Goal: Task Accomplishment & Management: Use online tool/utility

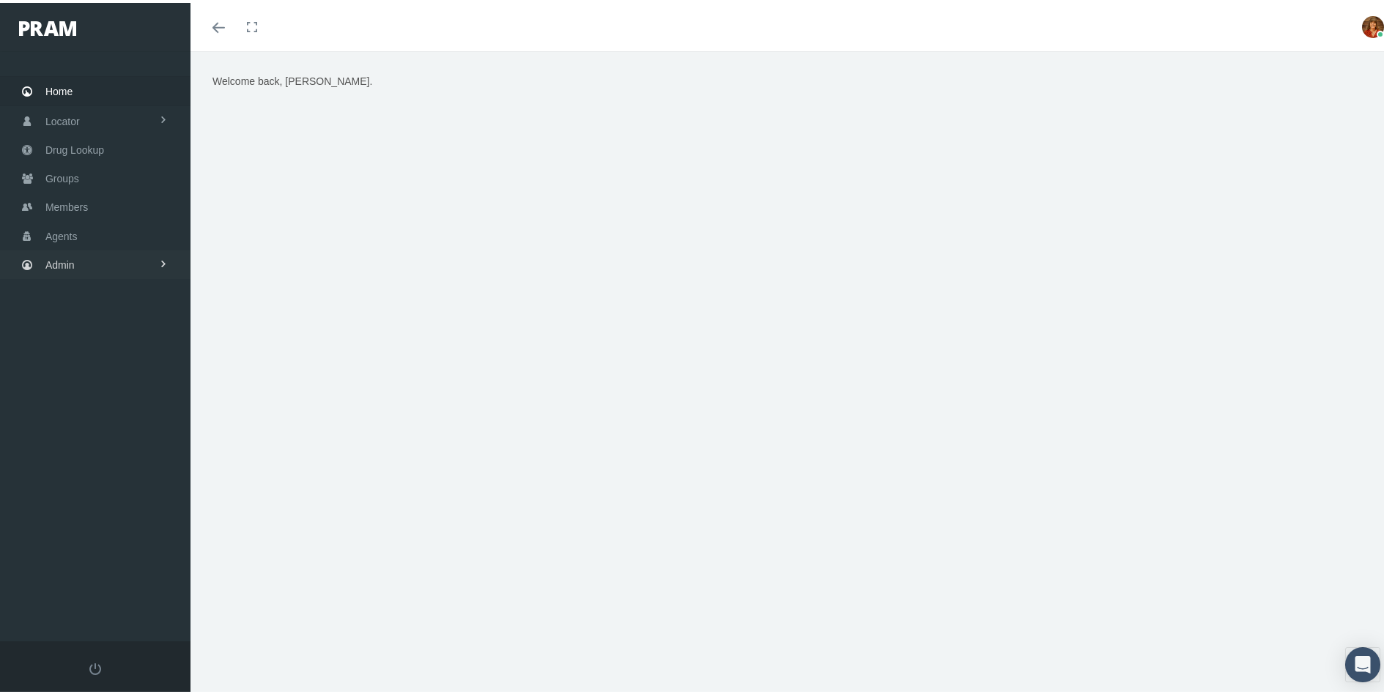
click at [65, 264] on span "Admin" at bounding box center [59, 262] width 29 height 28
click at [90, 261] on span "Security" at bounding box center [78, 272] width 37 height 25
click at [78, 349] on span "User Lookup" at bounding box center [86, 352] width 58 height 25
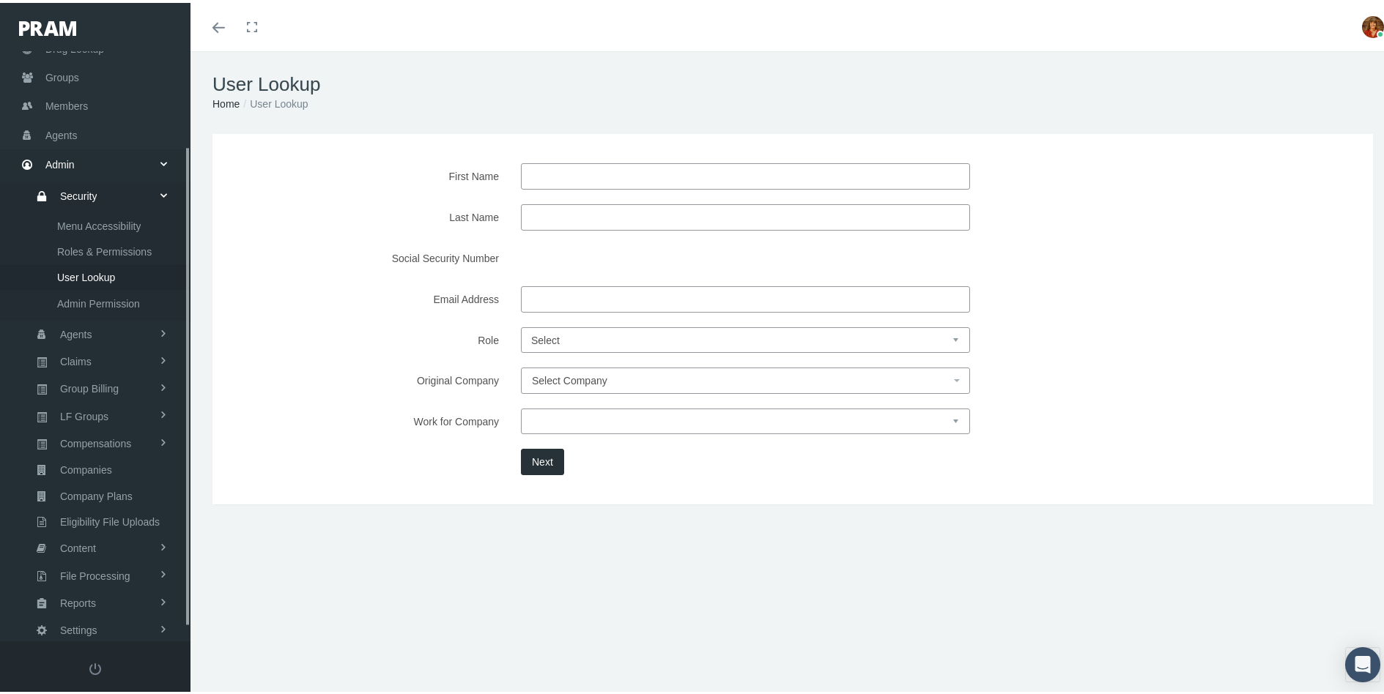
scroll to position [133, 0]
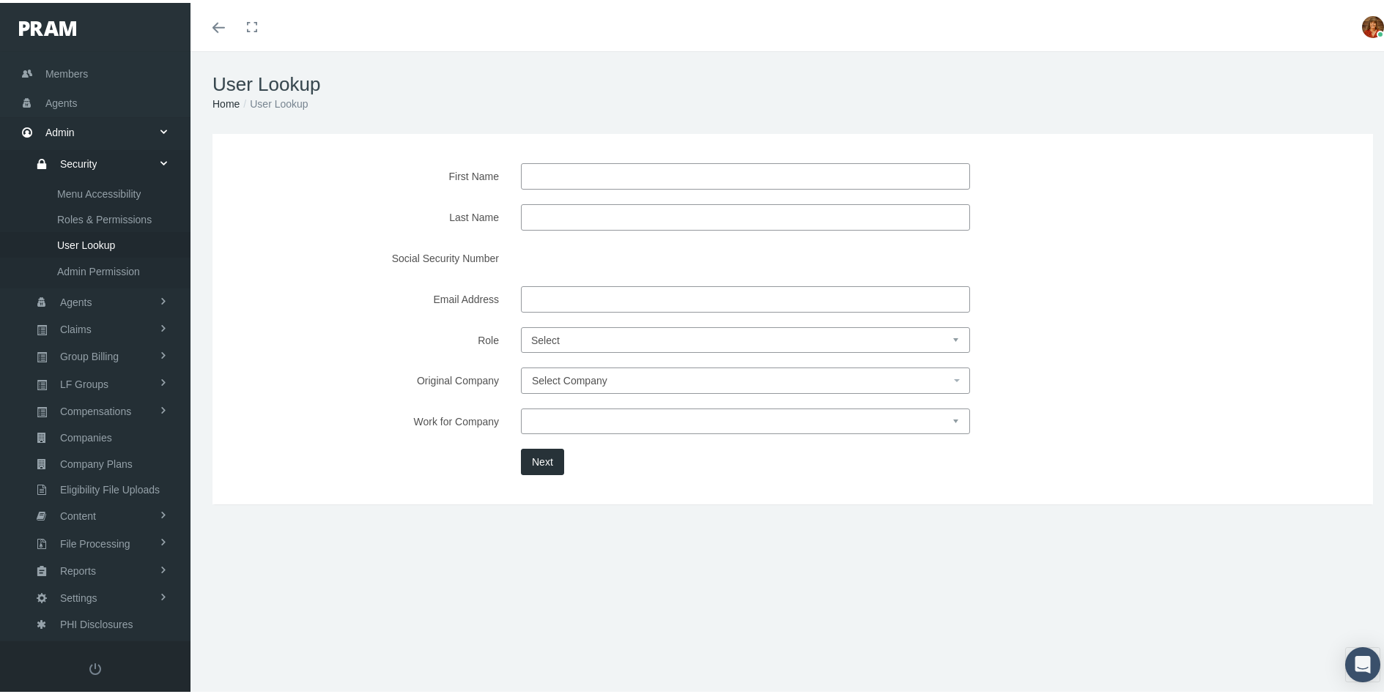
click at [559, 172] on input "First Name" at bounding box center [745, 173] width 449 height 26
type input "Danae"
type input "McGann"
click at [541, 459] on button "Next" at bounding box center [542, 459] width 43 height 26
